Goal: Task Accomplishment & Management: Manage account settings

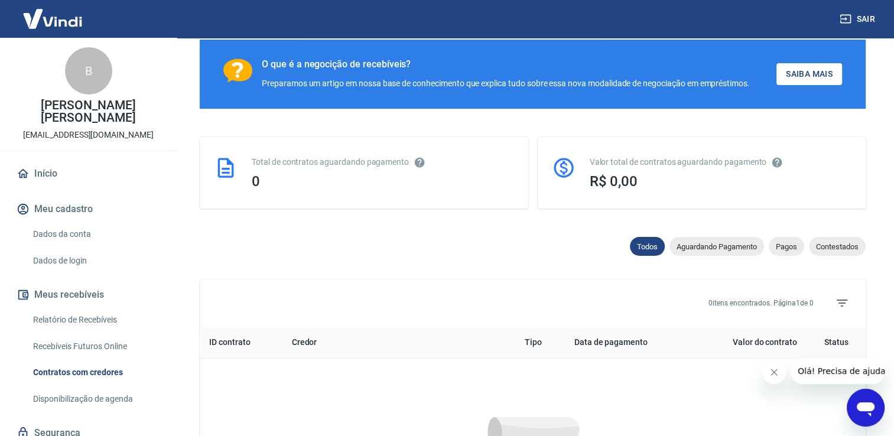
scroll to position [203, 0]
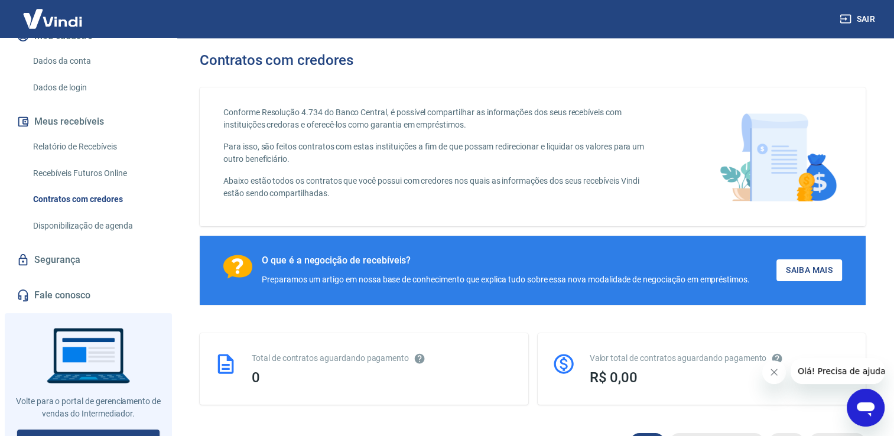
scroll to position [188, 0]
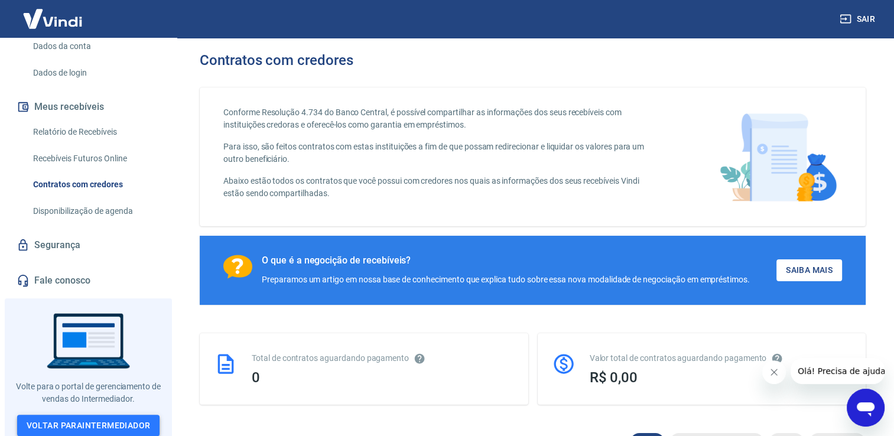
click at [115, 421] on link "Voltar para Intermediador" at bounding box center [88, 426] width 143 height 22
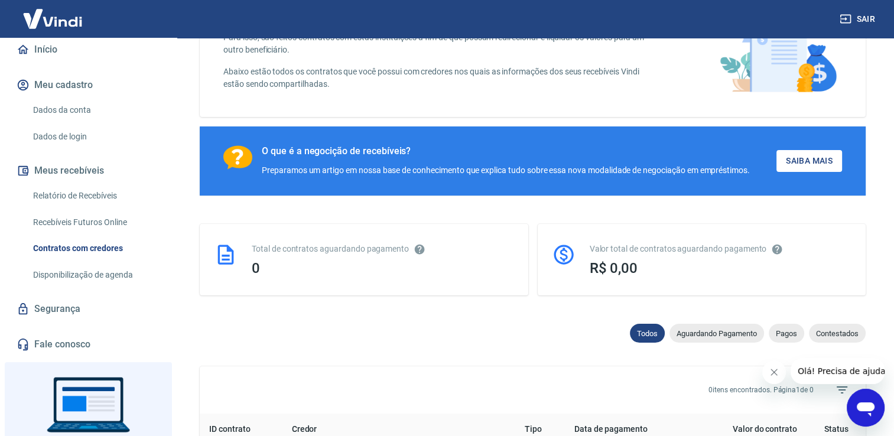
scroll to position [102, 0]
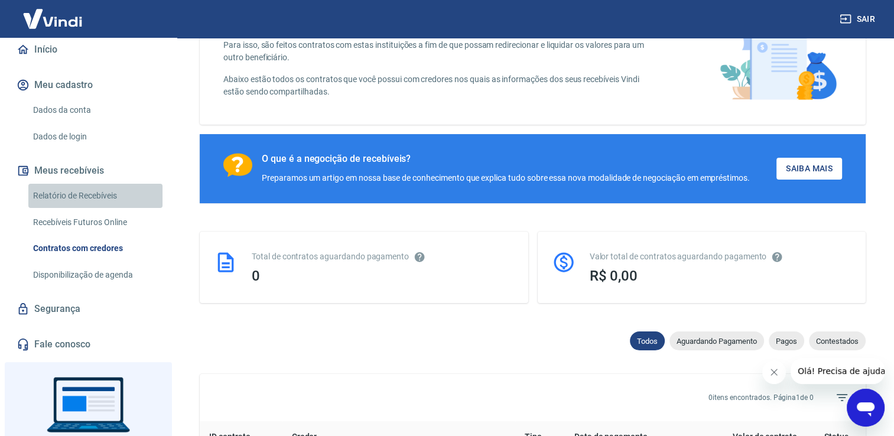
click at [102, 195] on link "Relatório de Recebíveis" at bounding box center [95, 196] width 134 height 24
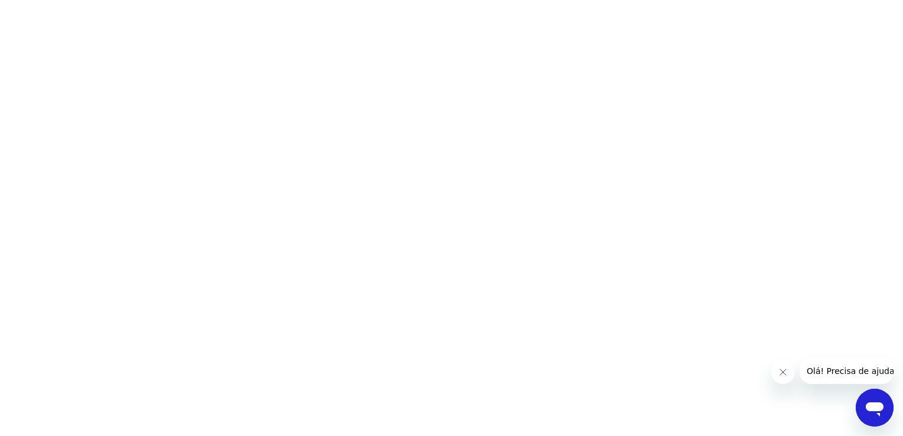
click at [722, 0] on html at bounding box center [451, 0] width 903 height 0
drag, startPoint x: 722, startPoint y: 35, endPoint x: 215, endPoint y: 84, distance: 509.1
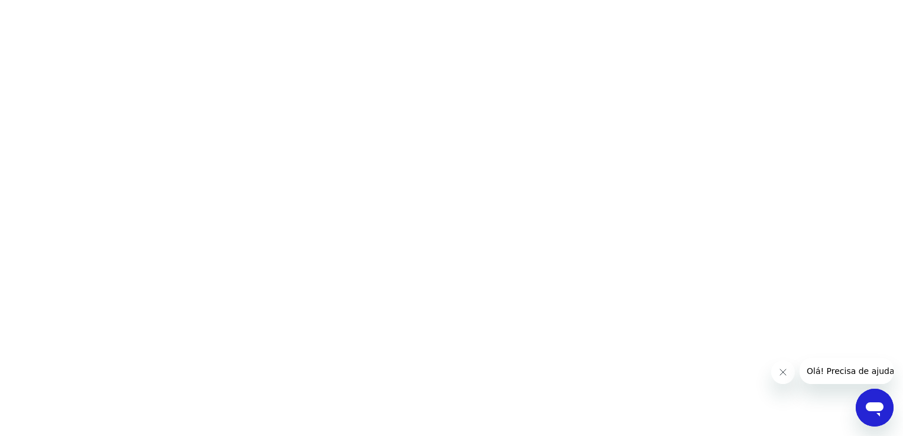
click at [215, 0] on html at bounding box center [451, 0] width 903 height 0
